Goal: Find specific page/section: Find specific page/section

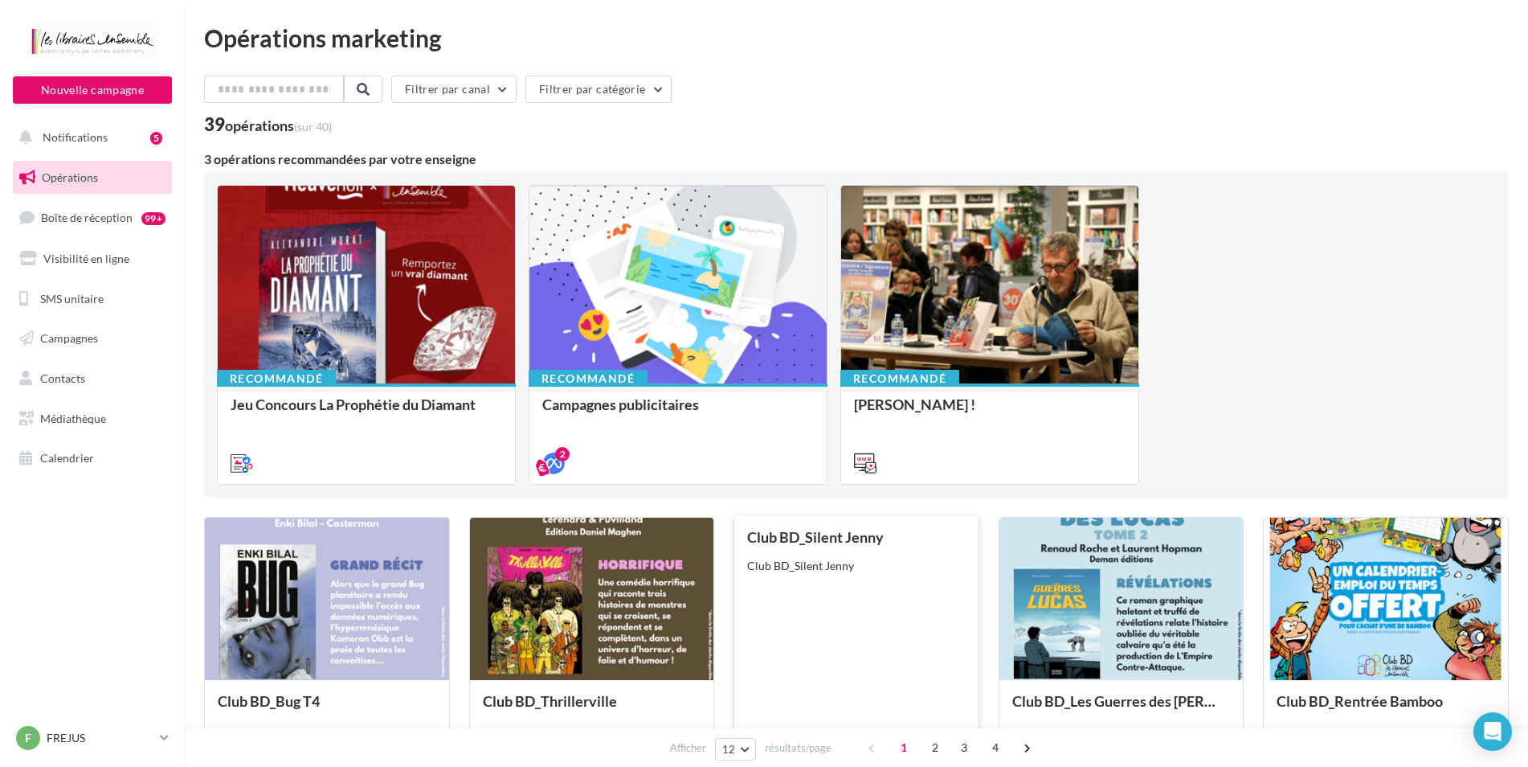
click at [873, 577] on div "Club BD_Silent Jenny Club BD_Silent Jenny" at bounding box center [856, 647] width 219 height 237
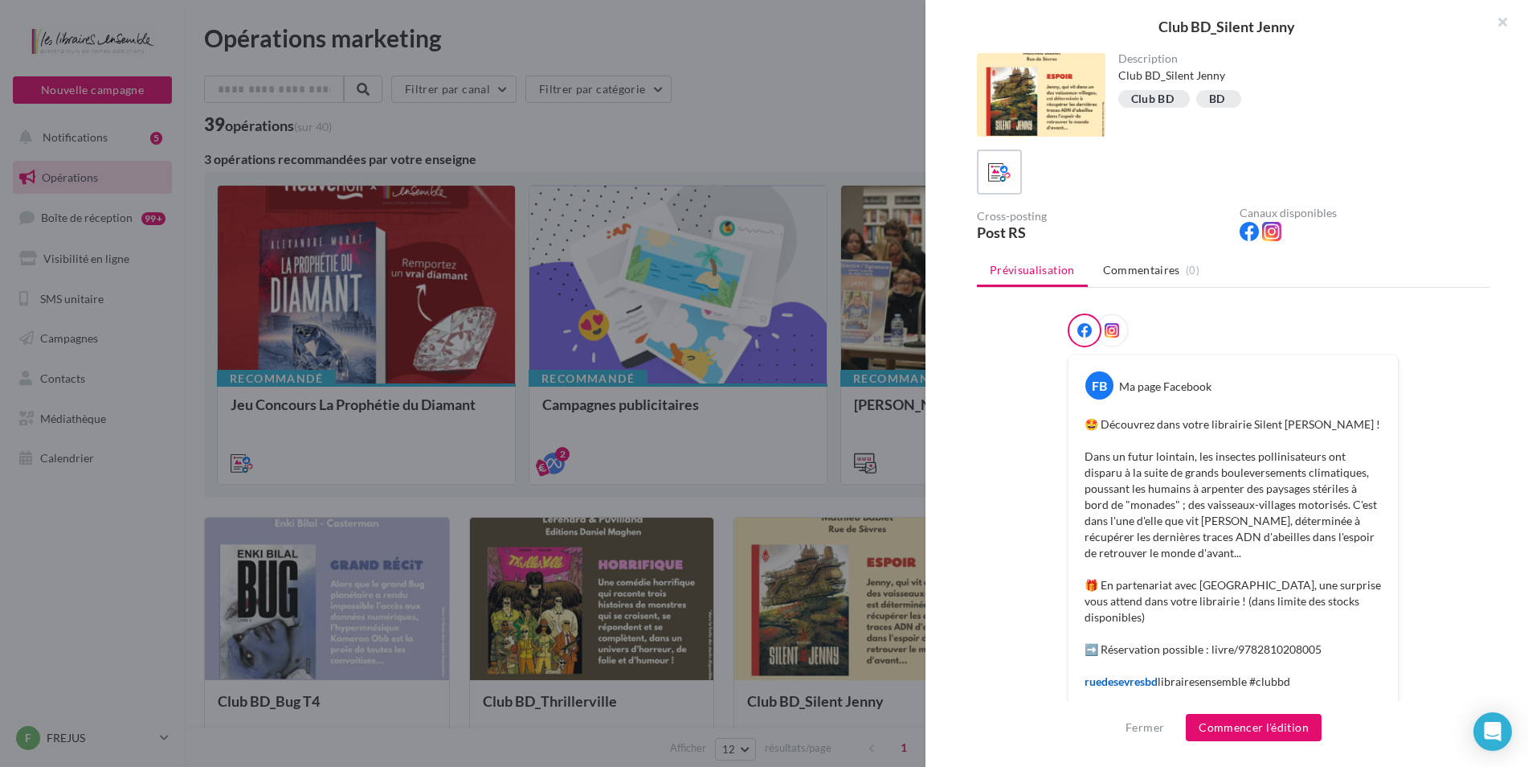
click at [562, 566] on div at bounding box center [764, 383] width 1528 height 767
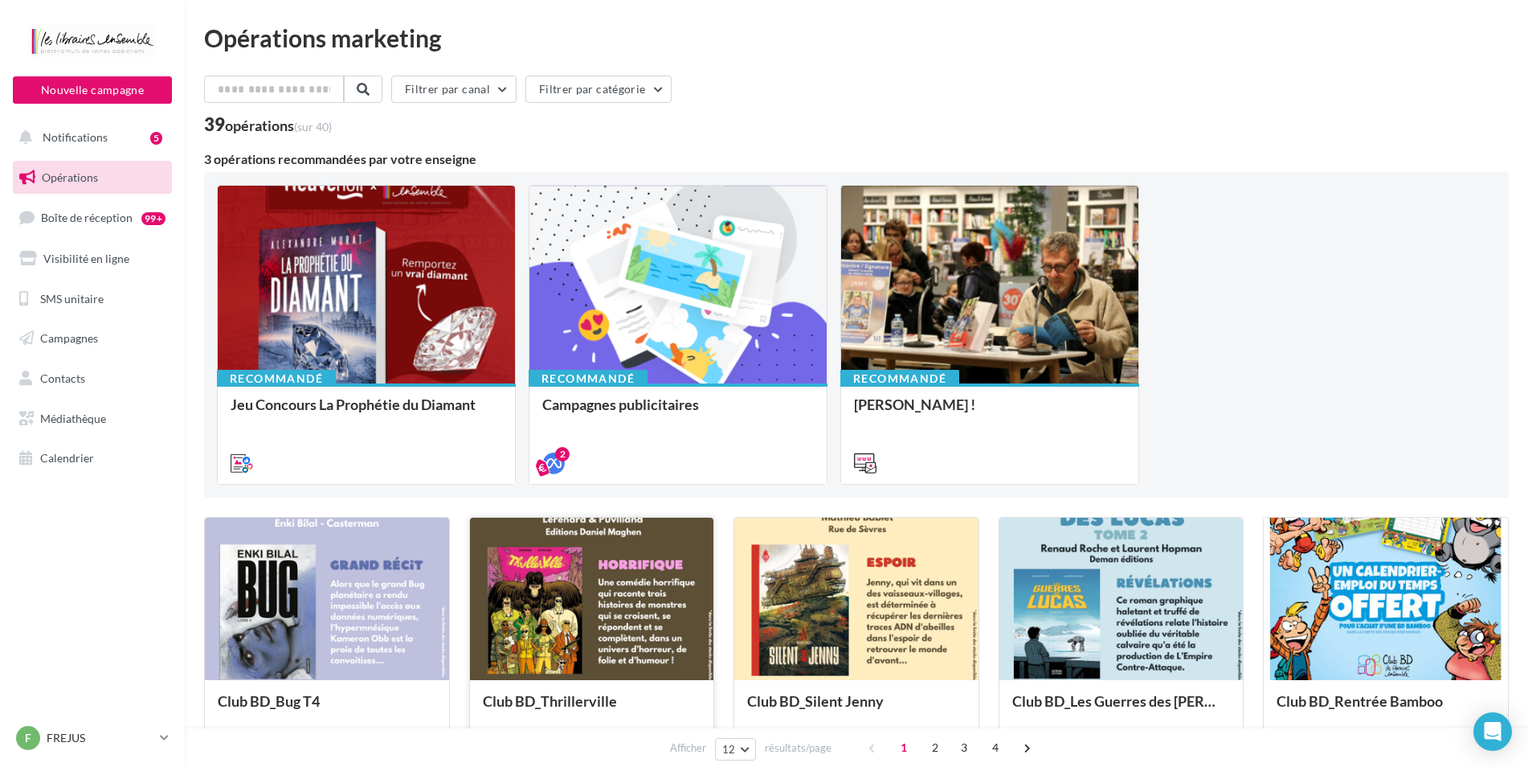
click at [661, 620] on div at bounding box center [592, 599] width 244 height 164
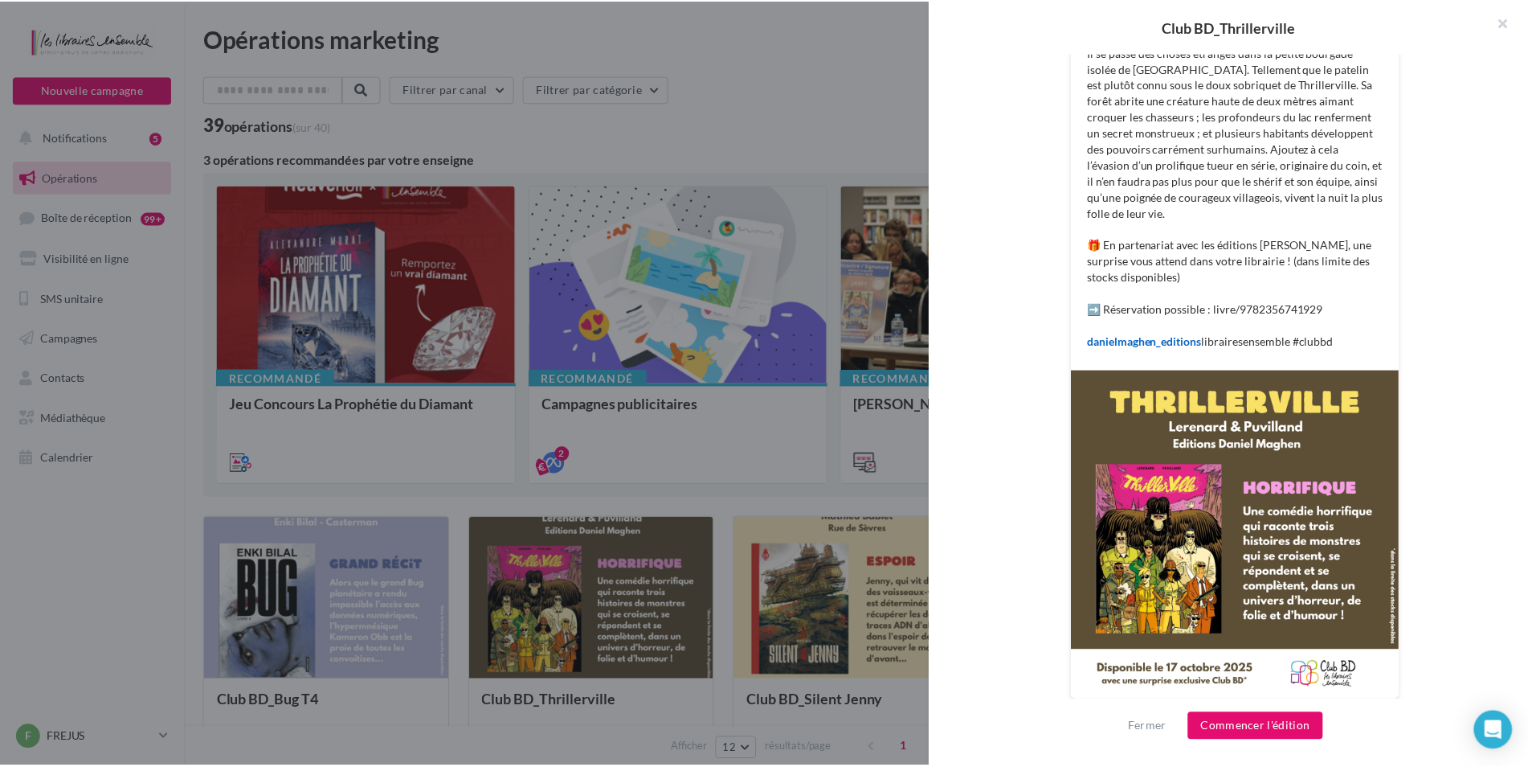
scroll to position [427, 0]
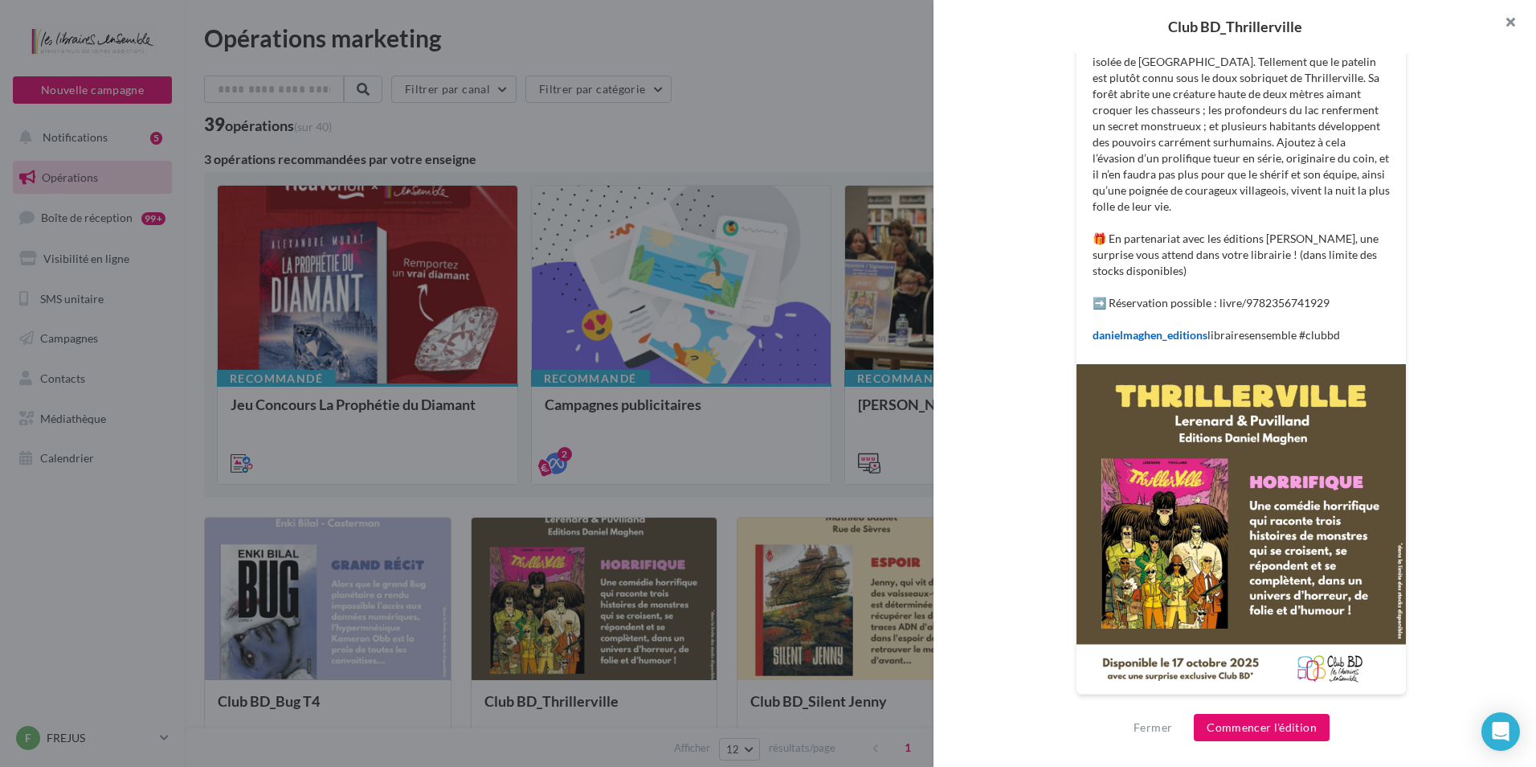
click at [1503, 21] on button "button" at bounding box center [1504, 24] width 64 height 48
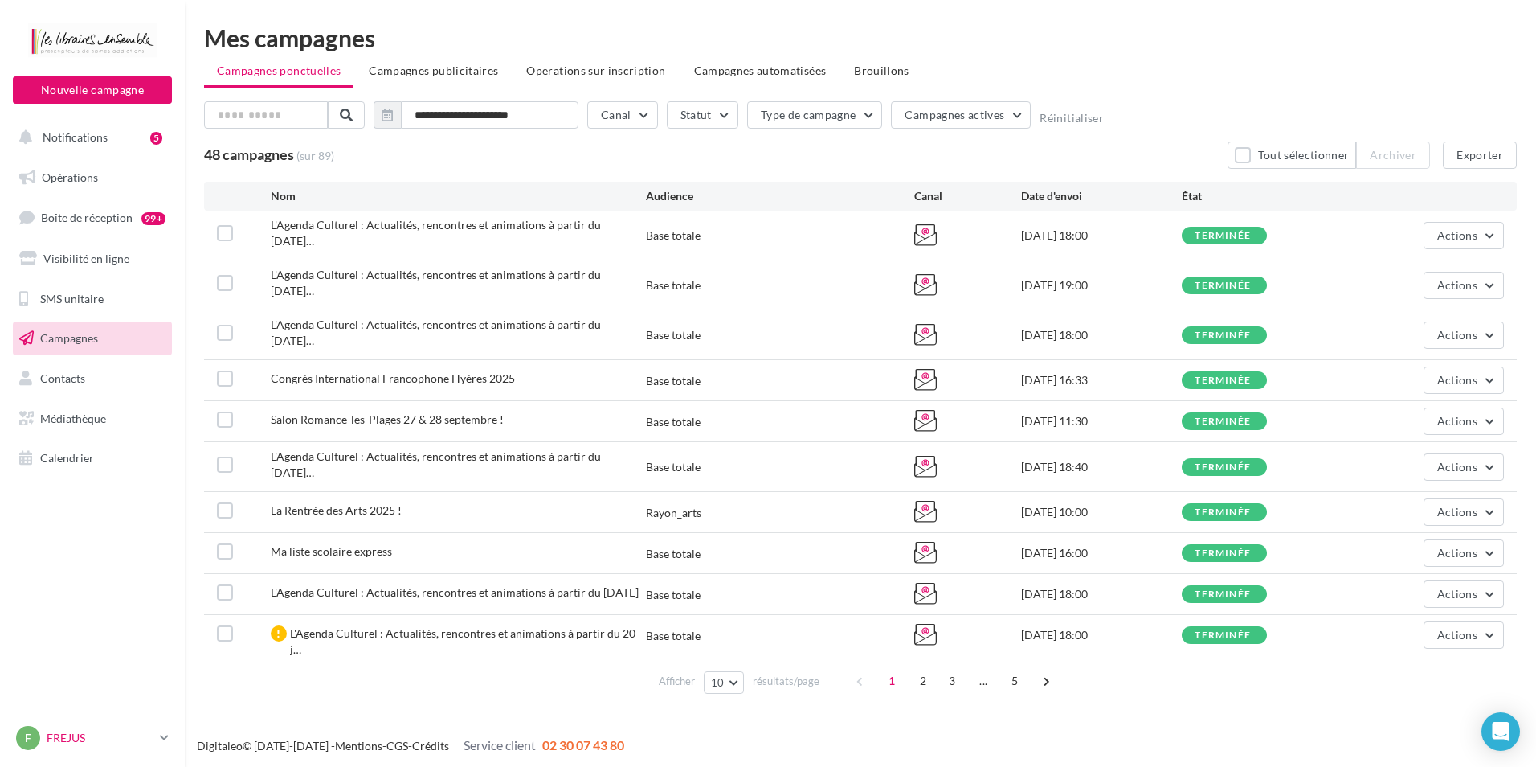
click at [162, 739] on icon at bounding box center [164, 737] width 9 height 14
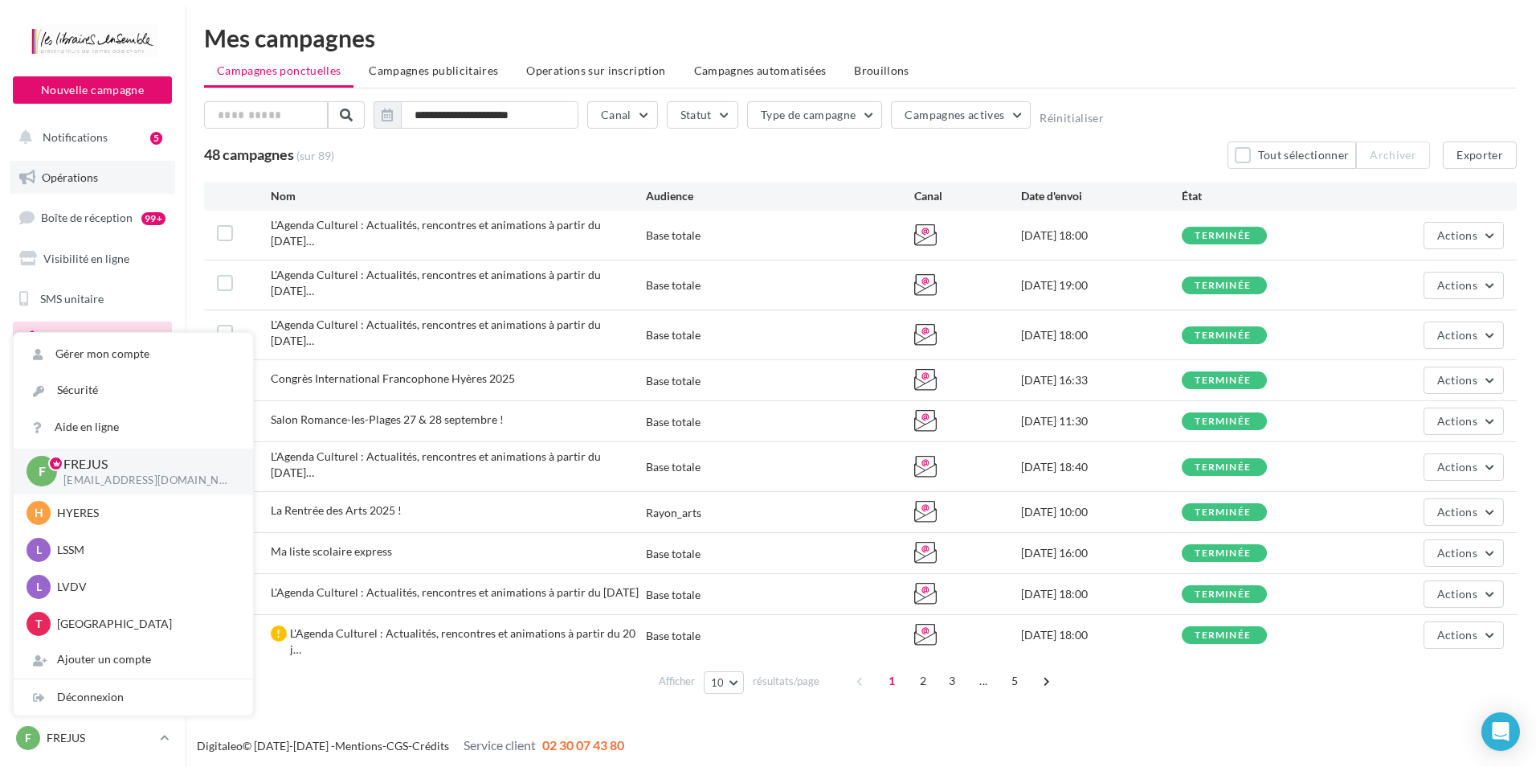
click at [59, 183] on span "Opérations" at bounding box center [70, 177] width 56 height 14
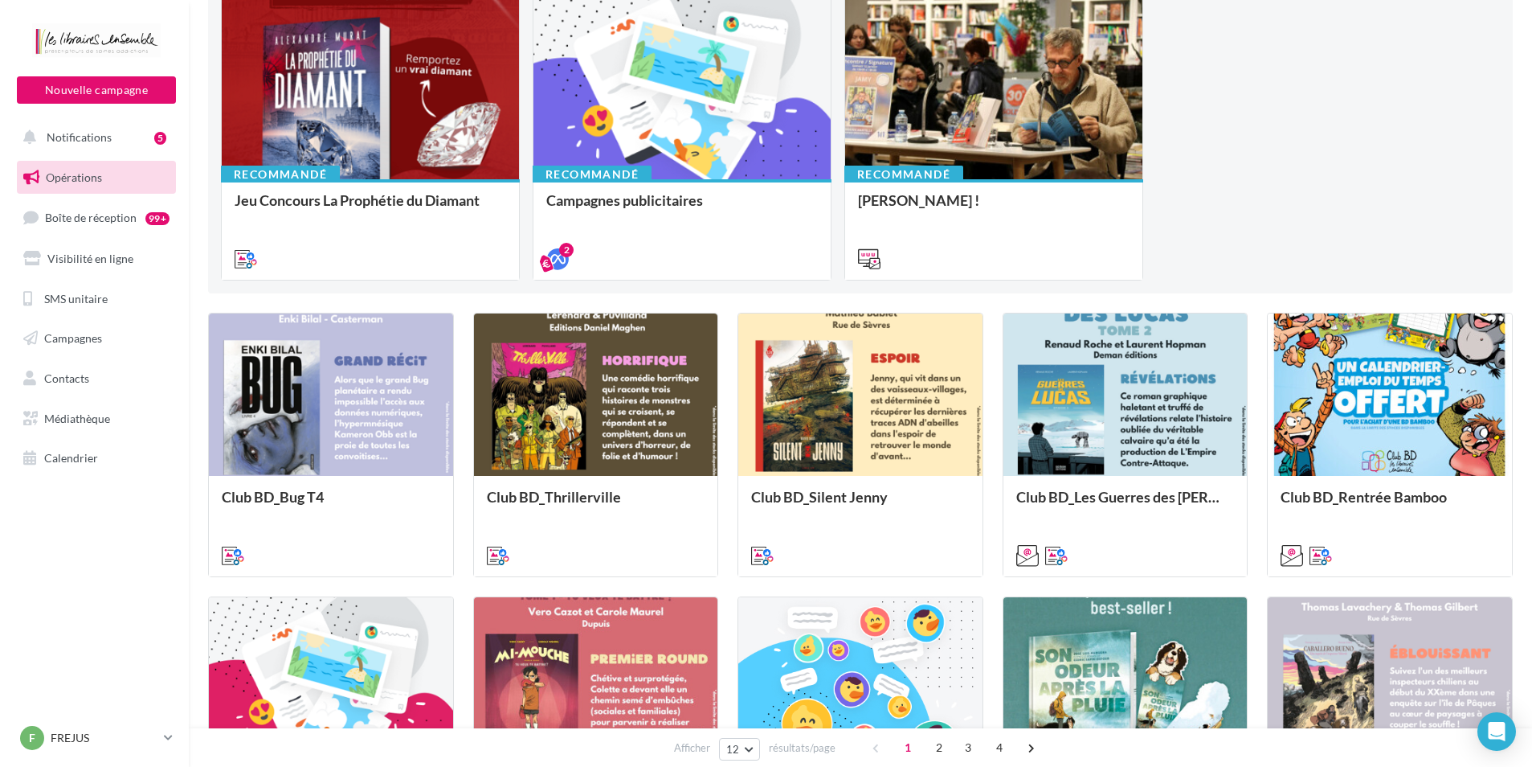
scroll to position [241, 0]
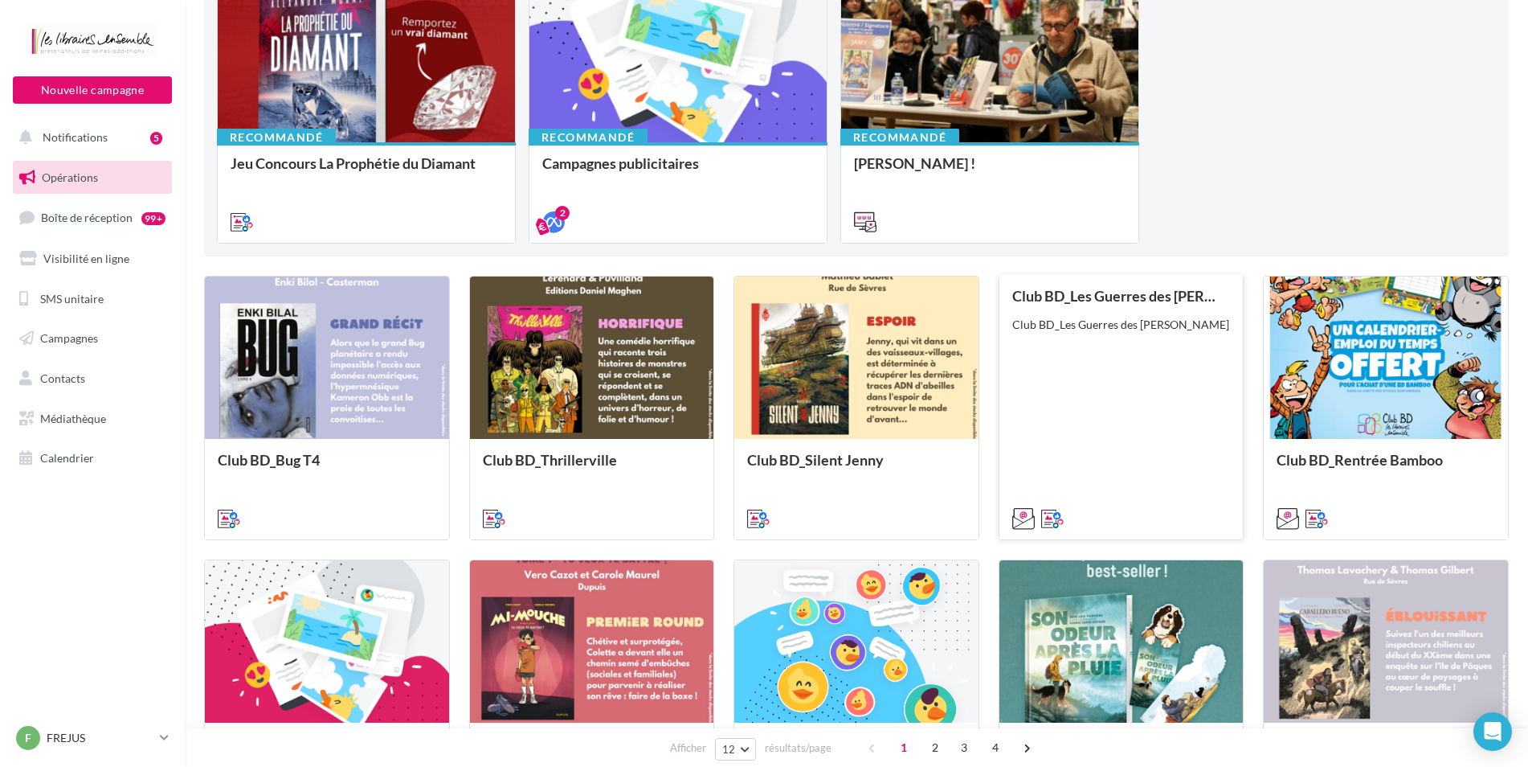
click at [1187, 421] on div "Club BD_Les Guerres des Lucas II Club BD_Les Guerres des Lucas II" at bounding box center [1121, 406] width 219 height 237
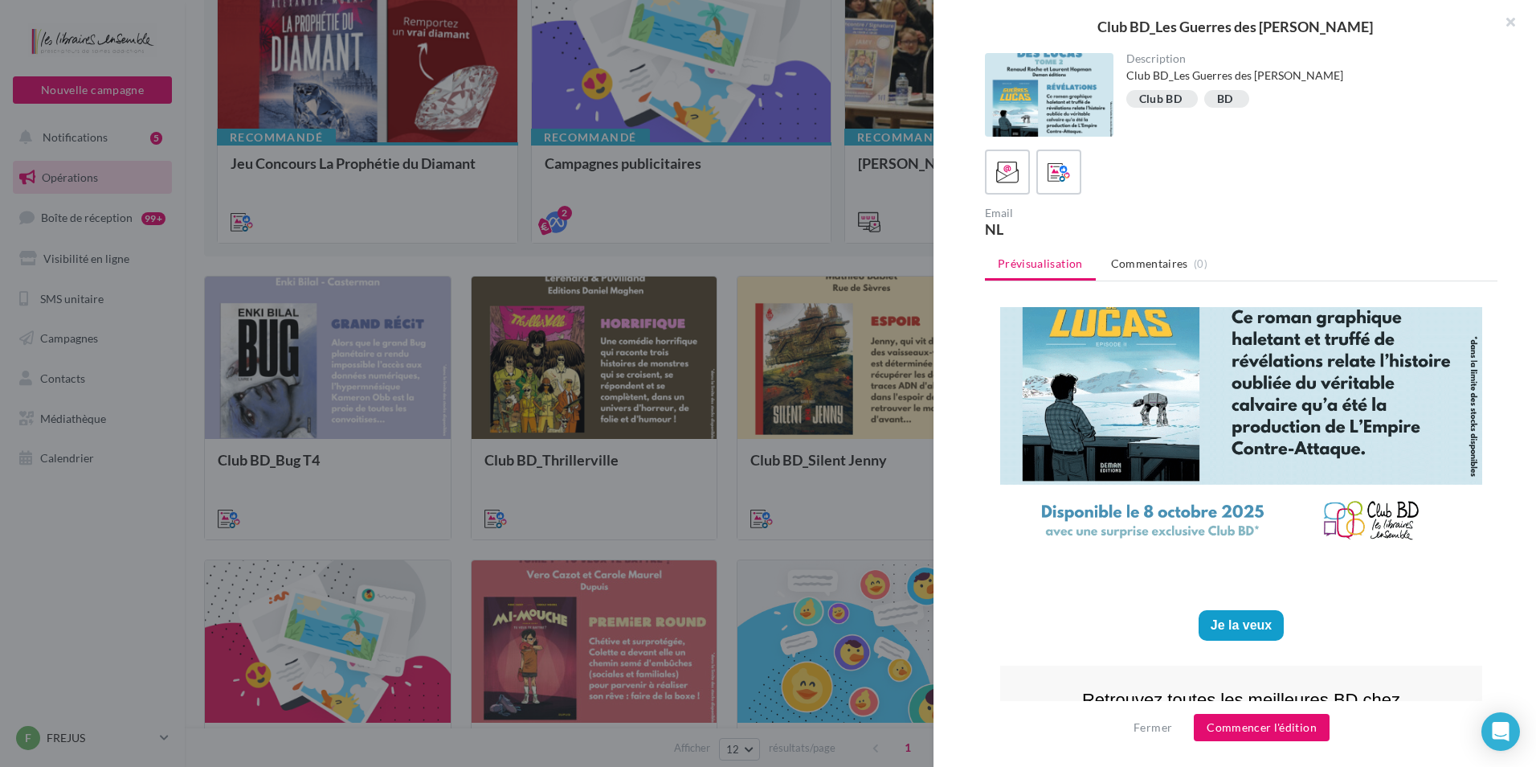
scroll to position [643, 0]
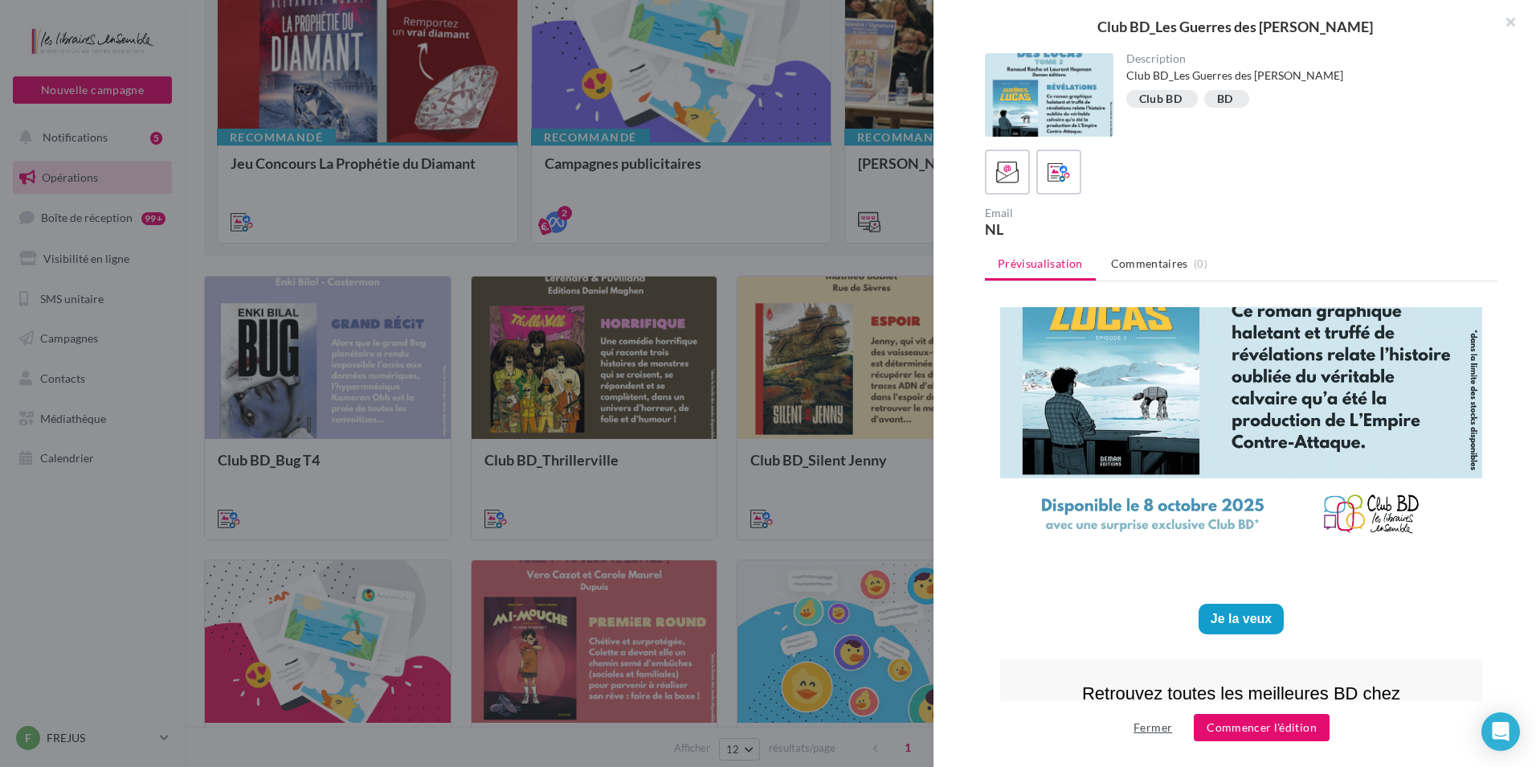
click at [1166, 734] on button "Fermer" at bounding box center [1152, 727] width 51 height 19
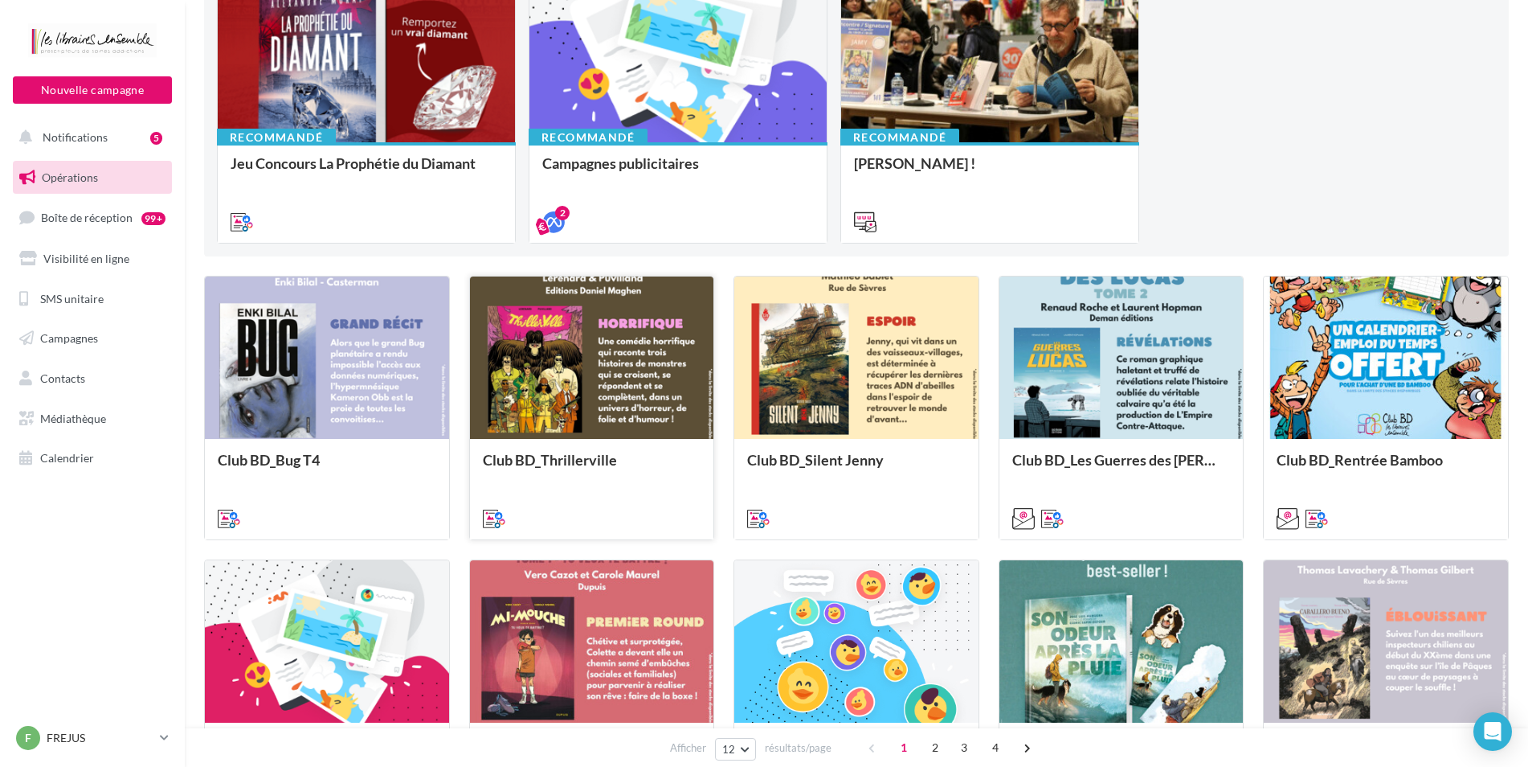
click at [621, 394] on div at bounding box center [592, 358] width 244 height 164
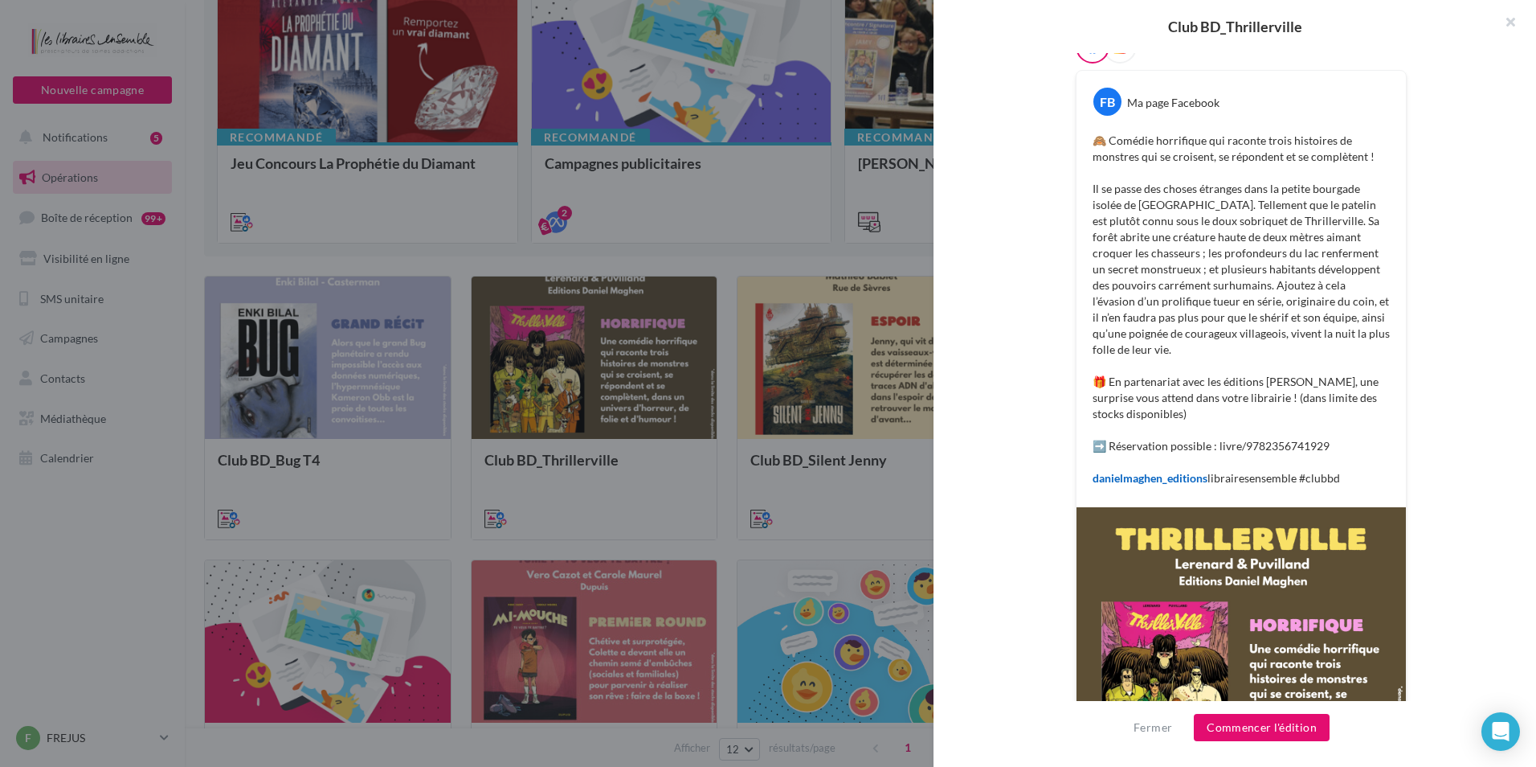
scroll to position [25, 0]
